Goal: Transaction & Acquisition: Purchase product/service

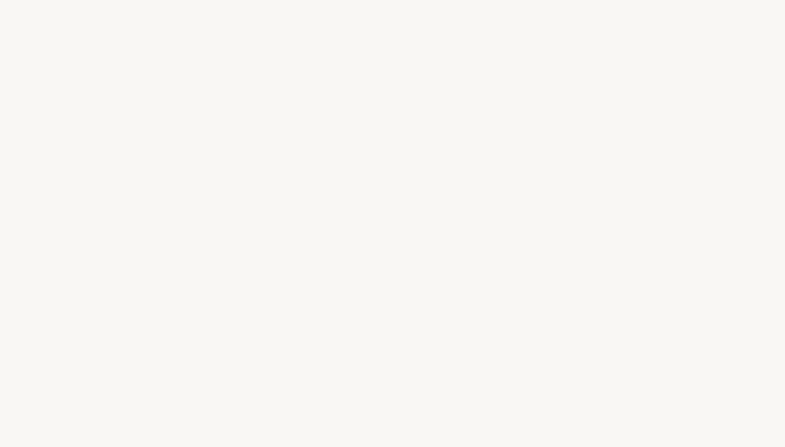
select select "PT"
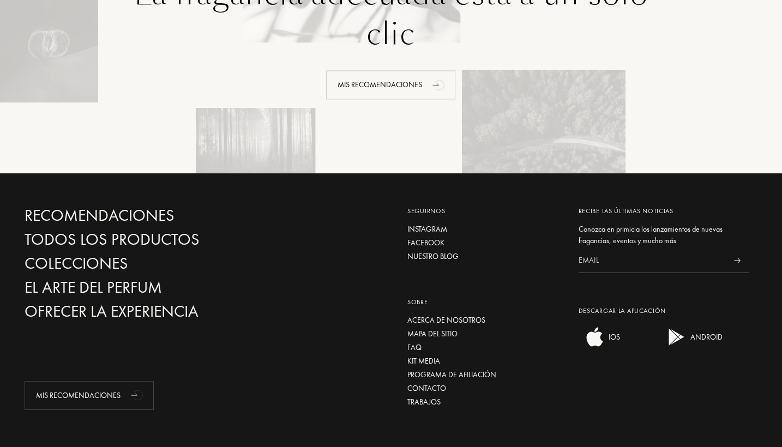
scroll to position [2616, 0]
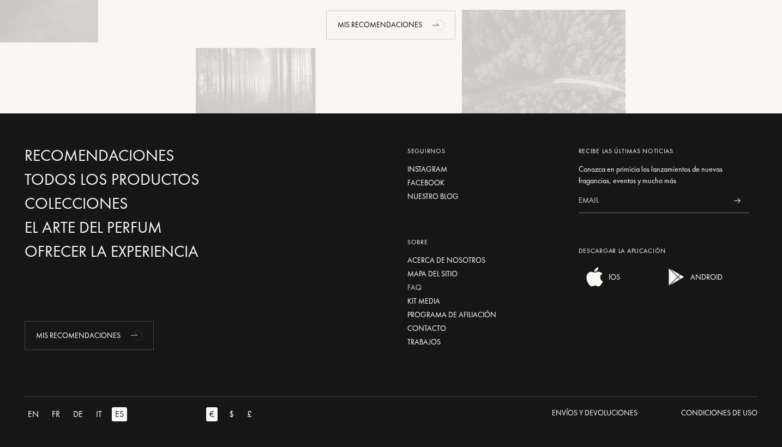
click at [414, 287] on div "FAQ" at bounding box center [484, 287] width 155 height 11
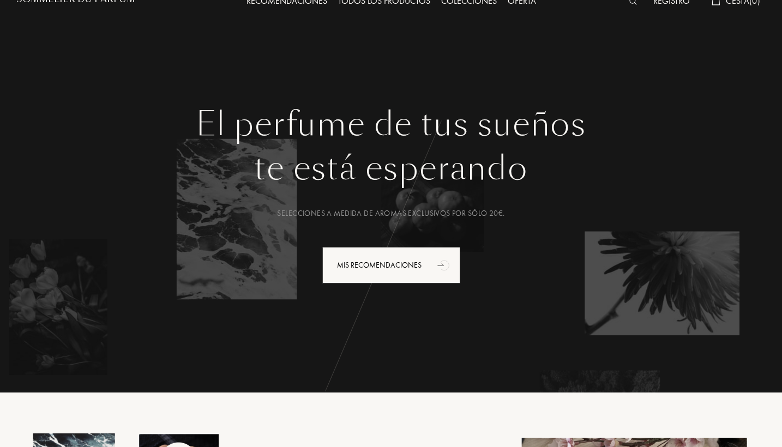
scroll to position [0, 0]
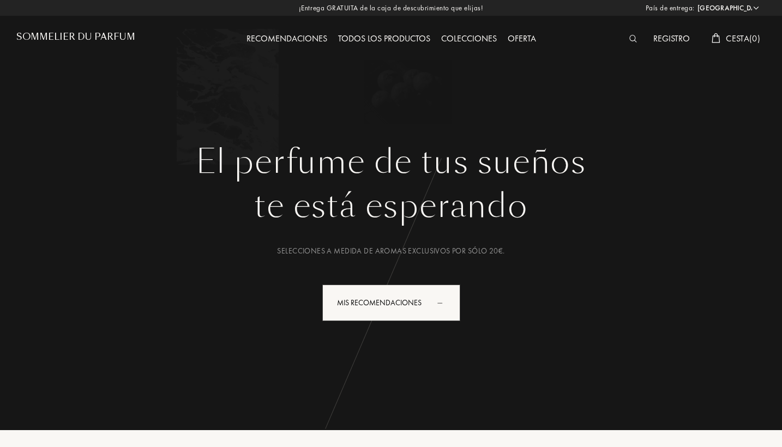
select select "PT"
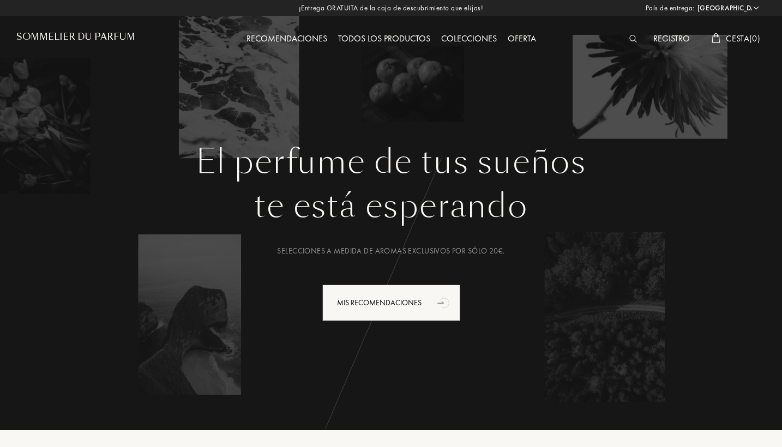
click at [636, 37] on img at bounding box center [633, 39] width 8 height 8
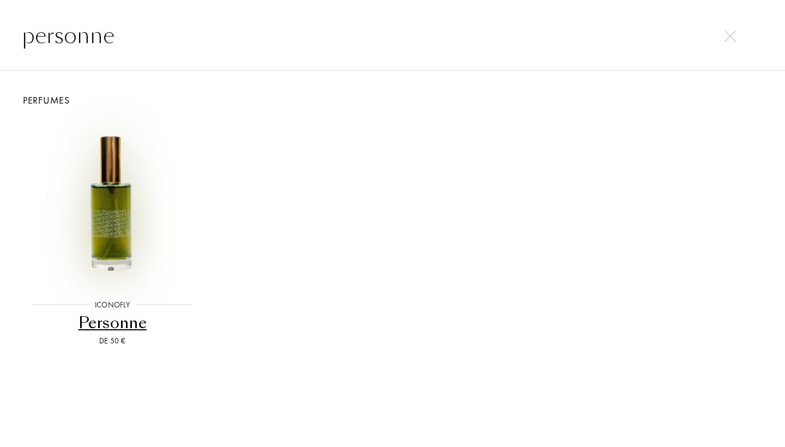
type input "personne"
click at [112, 222] on img at bounding box center [112, 203] width 168 height 168
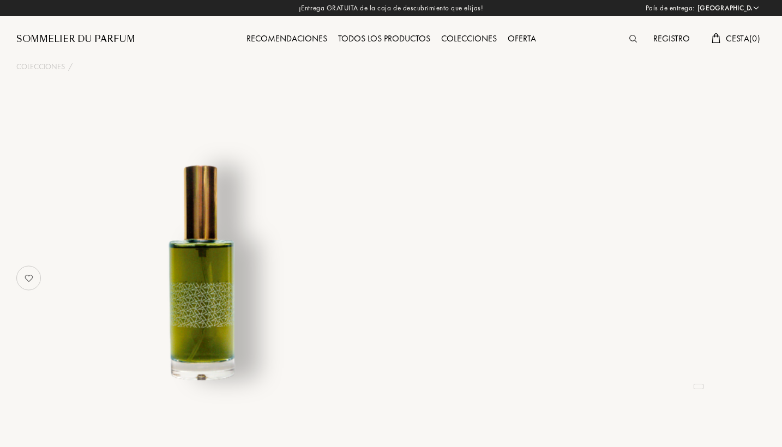
select select "PT"
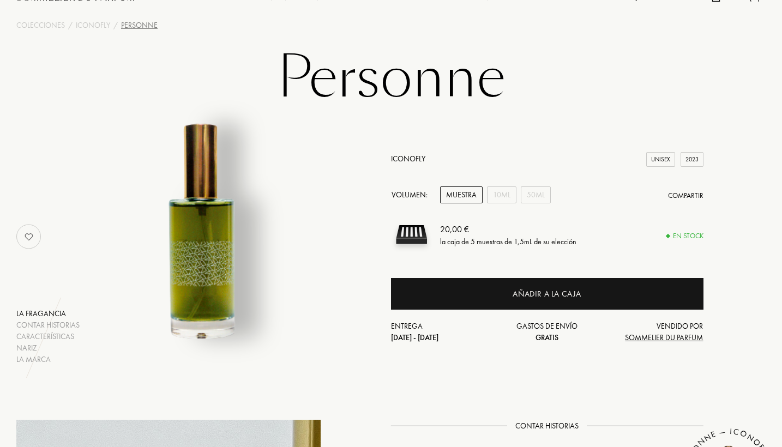
scroll to position [45, 0]
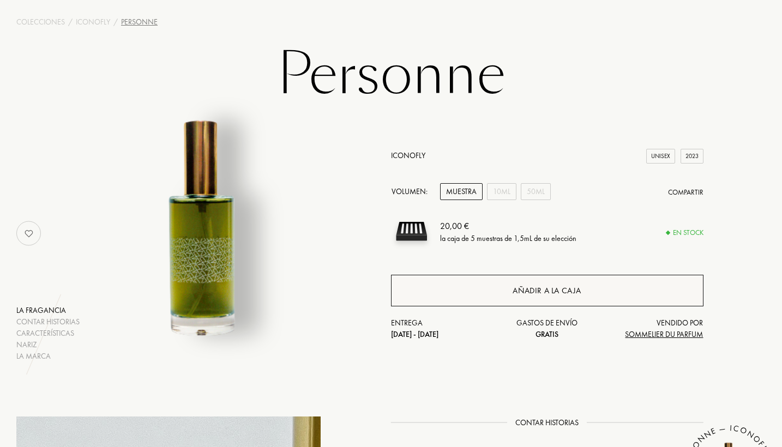
click at [460, 292] on div "Añadir a la caja" at bounding box center [547, 291] width 312 height 32
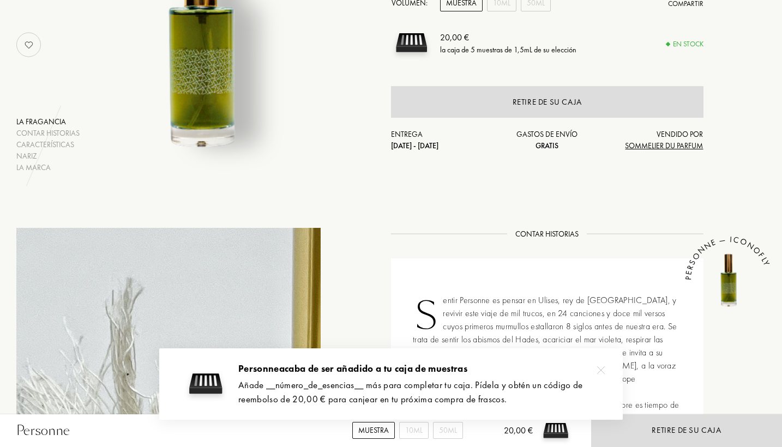
scroll to position [0, 0]
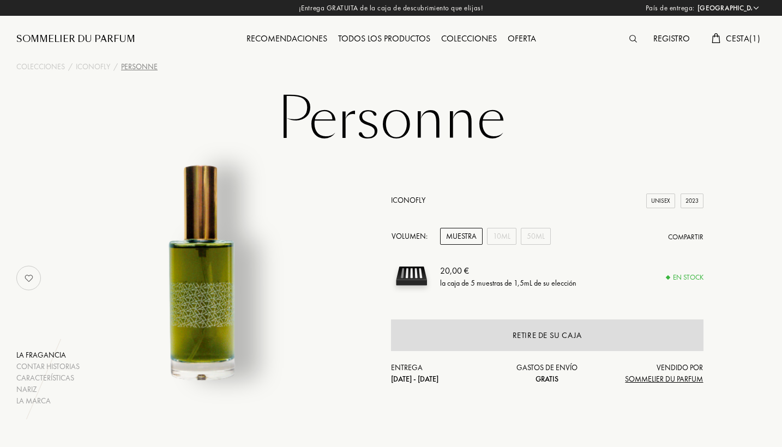
click at [344, 38] on div "Todos los productos" at bounding box center [384, 39] width 103 height 14
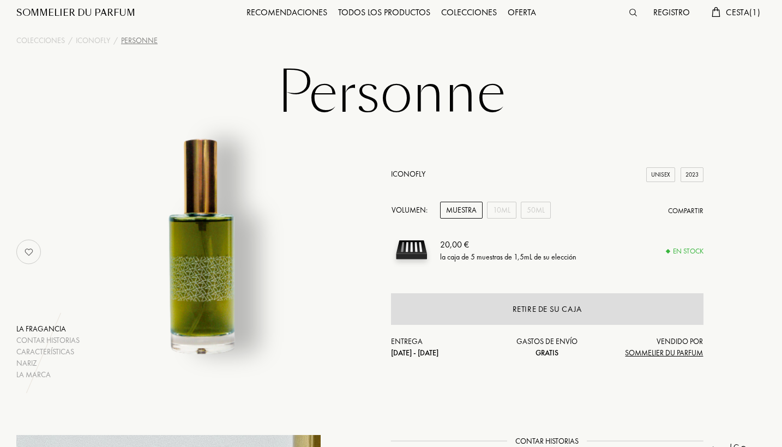
scroll to position [28, 0]
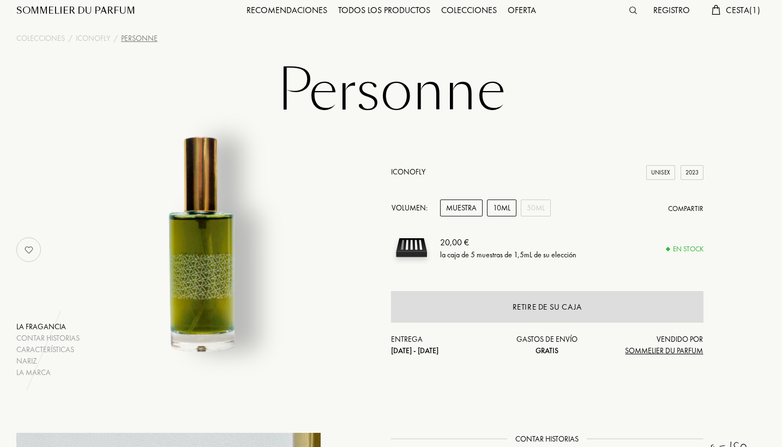
click at [502, 203] on div "10mL" at bounding box center [501, 208] width 29 height 17
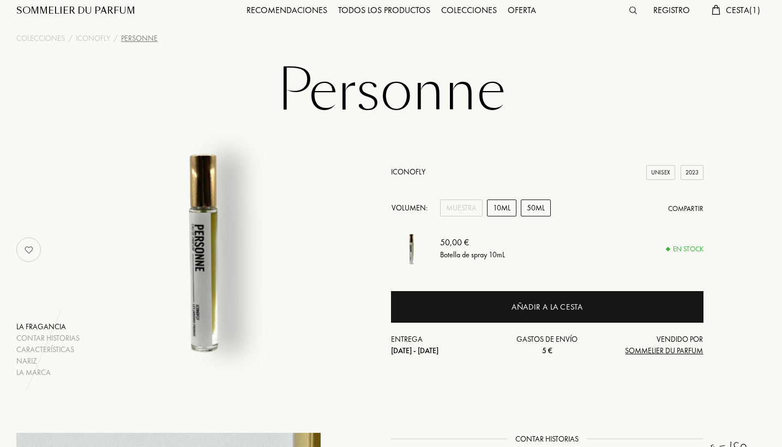
click at [536, 211] on div "50mL" at bounding box center [536, 208] width 30 height 17
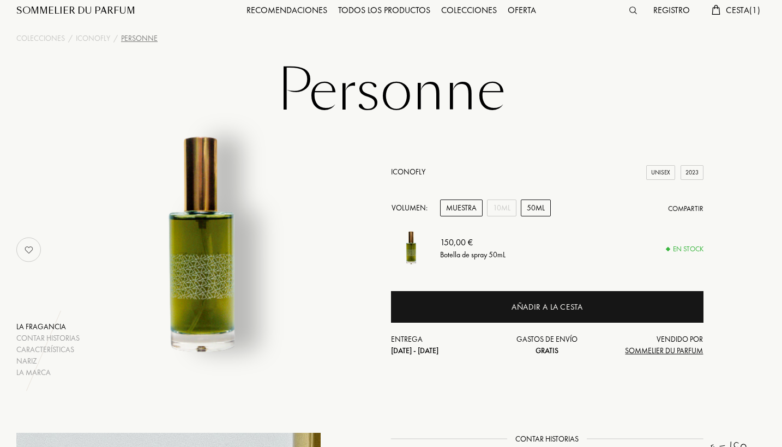
click at [474, 215] on div "Muestra" at bounding box center [461, 208] width 43 height 17
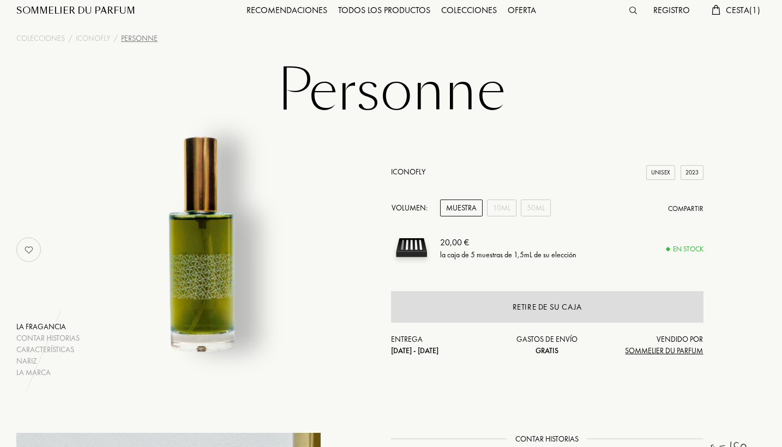
scroll to position [0, 0]
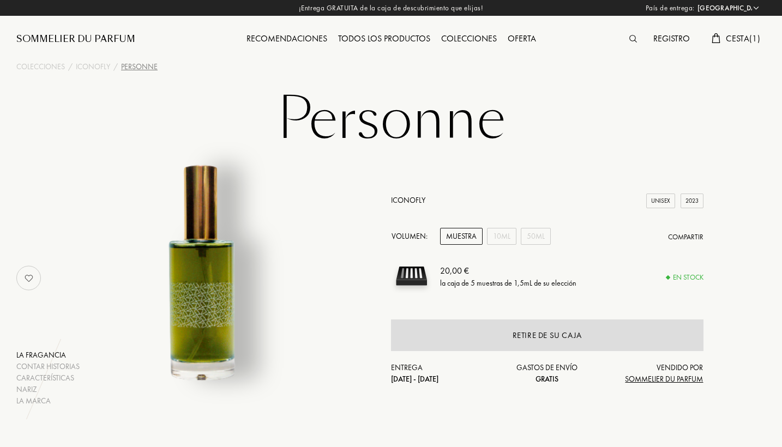
click at [517, 33] on div "Oferta" at bounding box center [521, 39] width 39 height 14
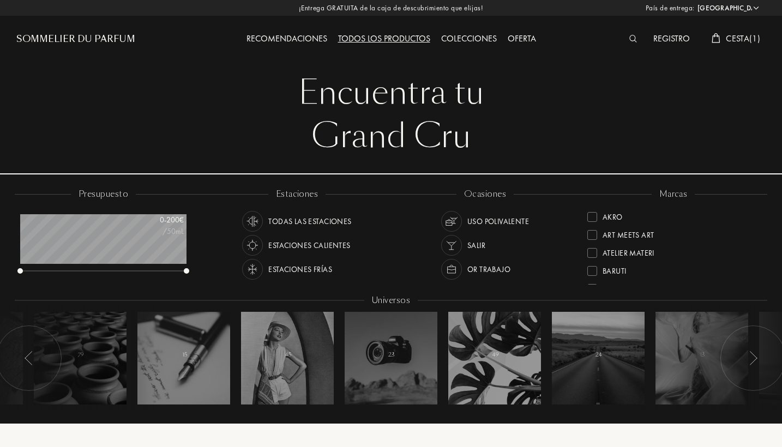
select select "PT"
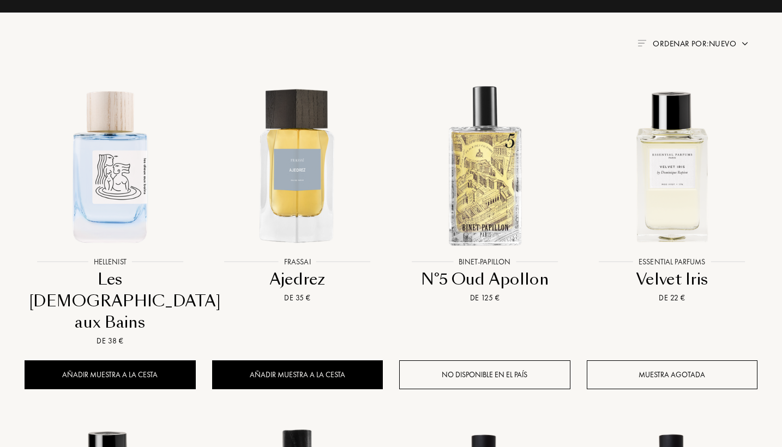
scroll to position [587, 0]
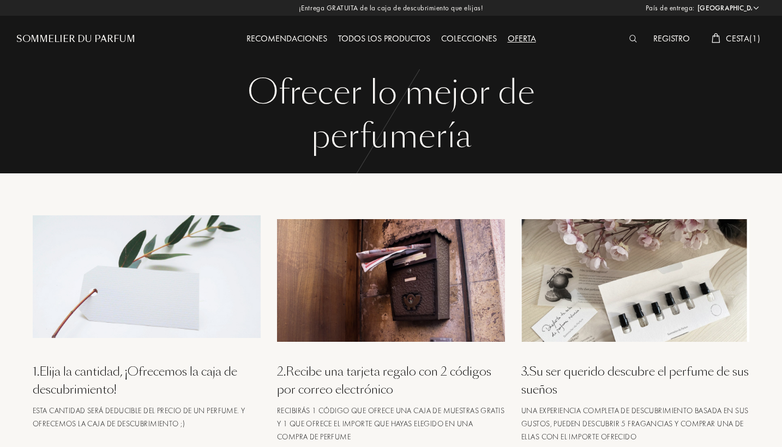
select select "PT"
click at [629, 43] on img at bounding box center [633, 39] width 8 height 8
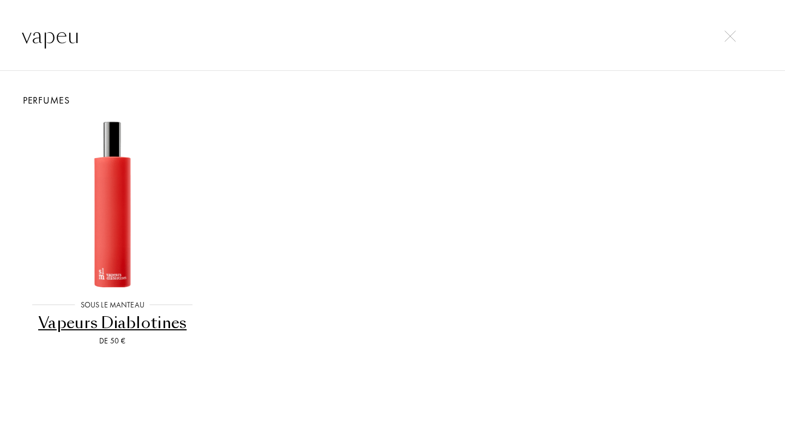
type input "valeu"
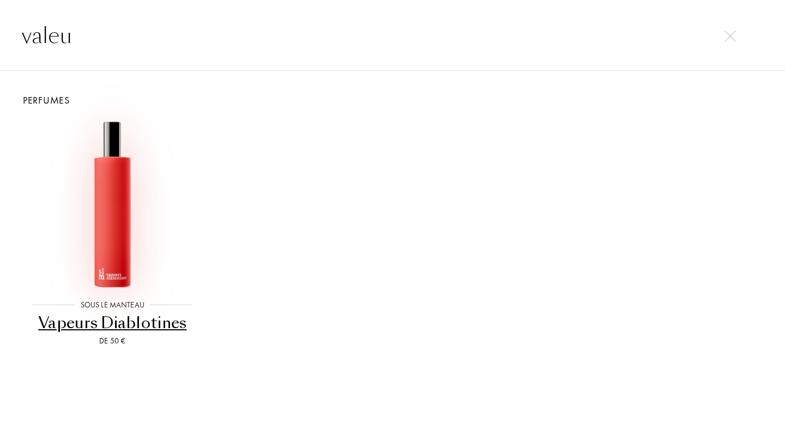
drag, startPoint x: 518, startPoint y: 38, endPoint x: 136, endPoint y: 214, distance: 419.7
click at [136, 214] on img at bounding box center [112, 203] width 168 height 168
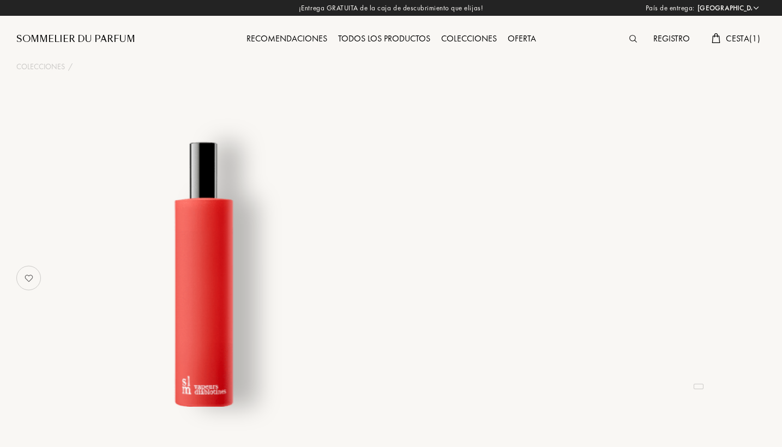
select select "PT"
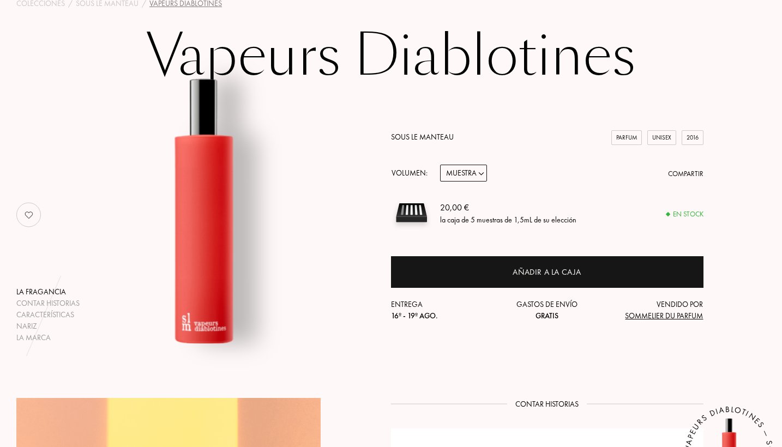
scroll to position [76, 0]
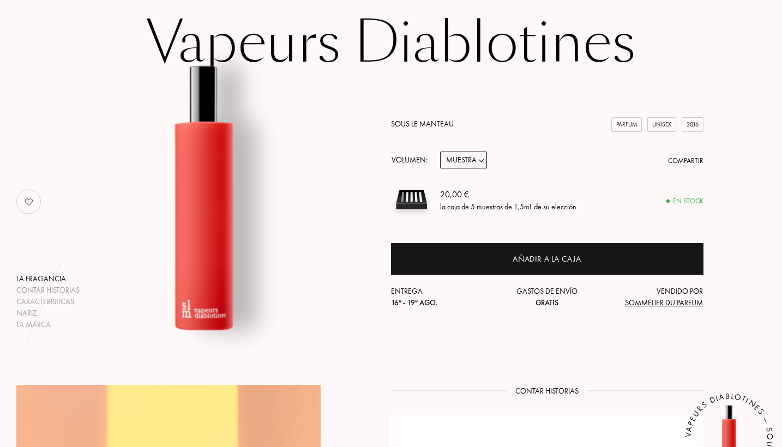
select select "1"
select select "2"
